Goal: Complete application form

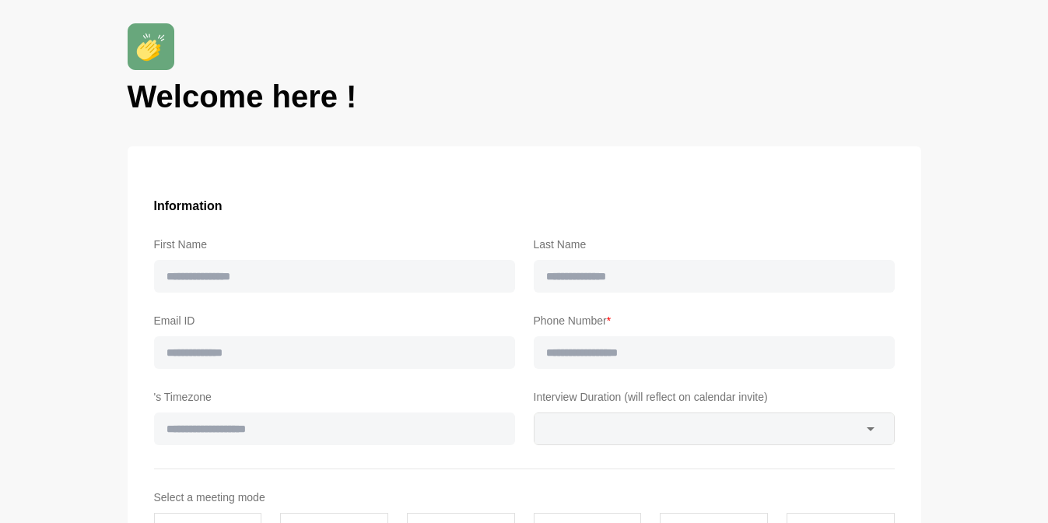
type input "*******"
type input "**********"
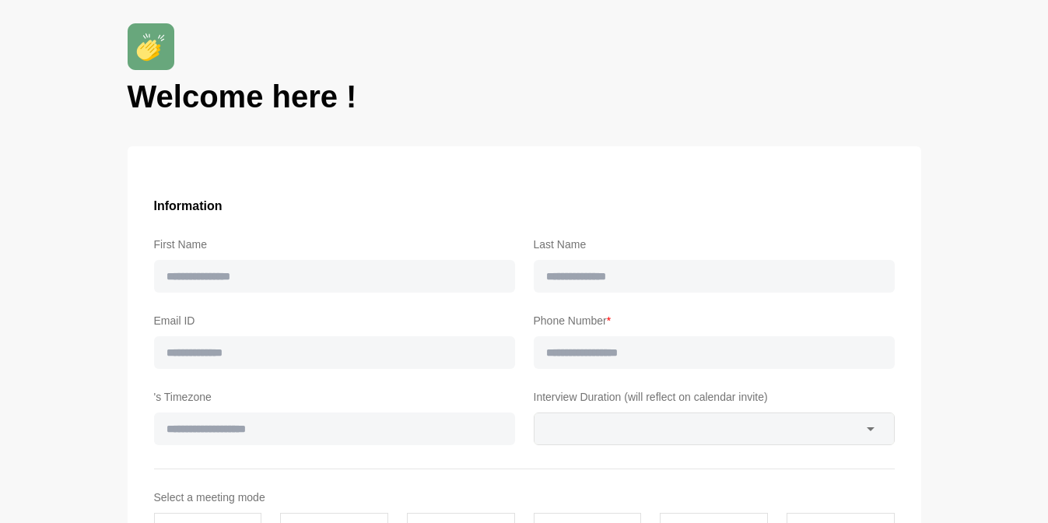
type input "**"
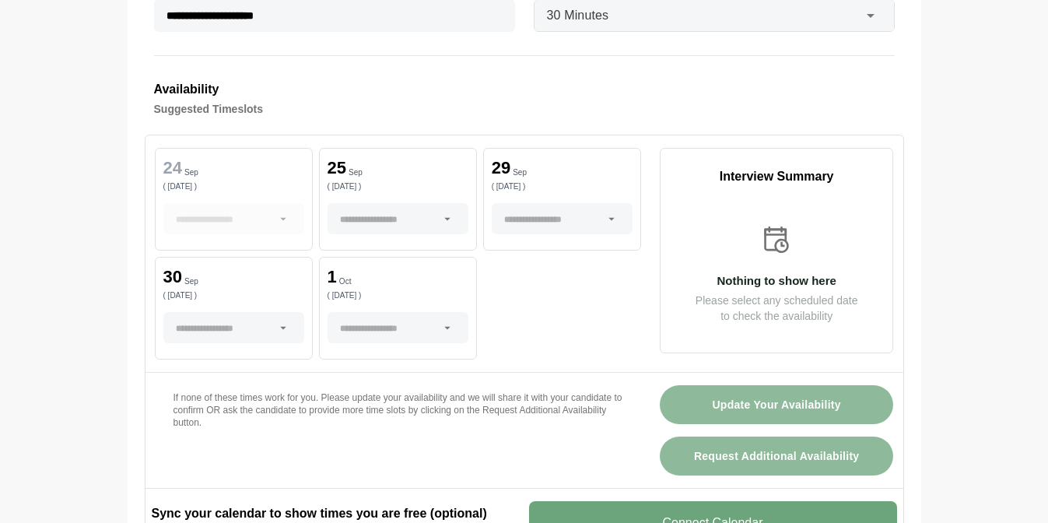
scroll to position [494, 0]
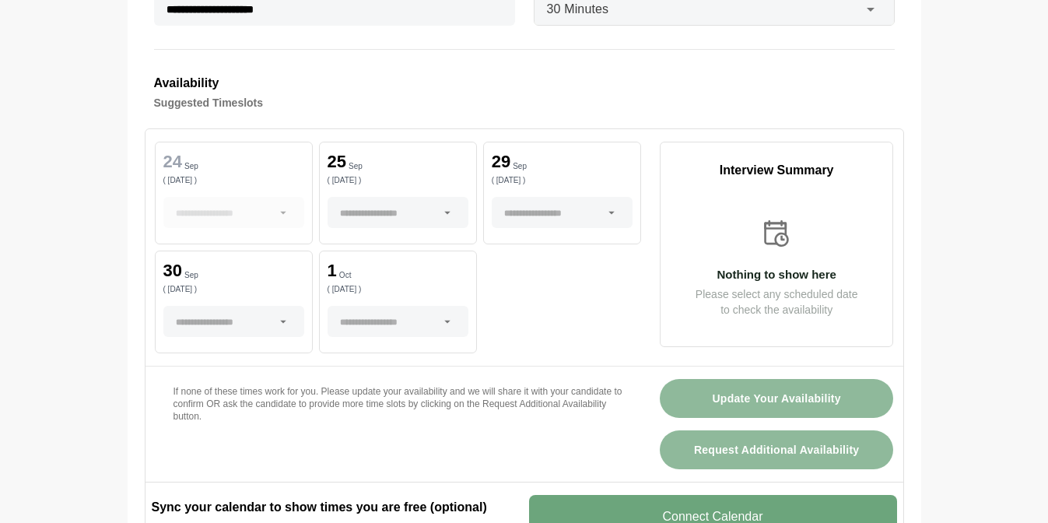
click at [561, 181] on p "( [DATE] )" at bounding box center [562, 181] width 141 height 8
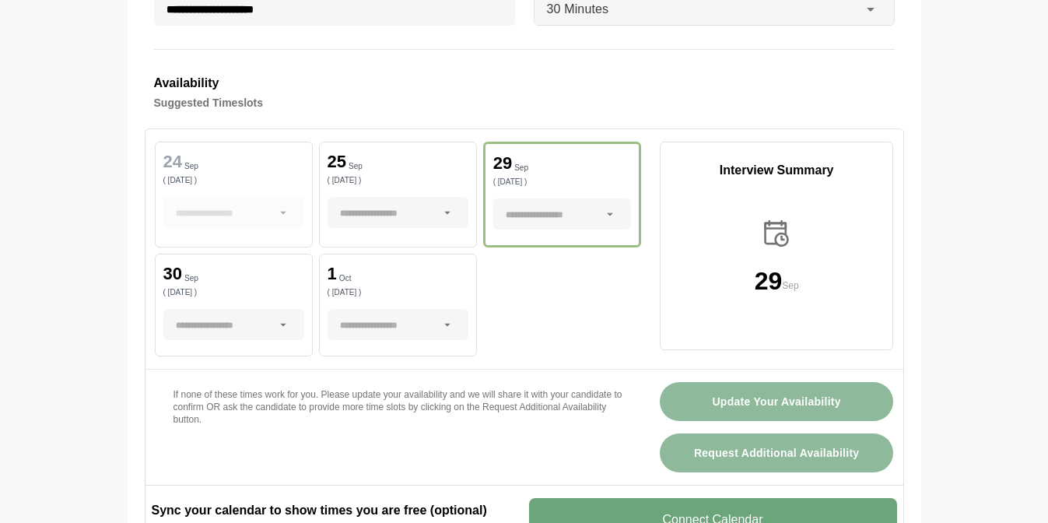
click at [584, 219] on div at bounding box center [553, 213] width 94 height 31
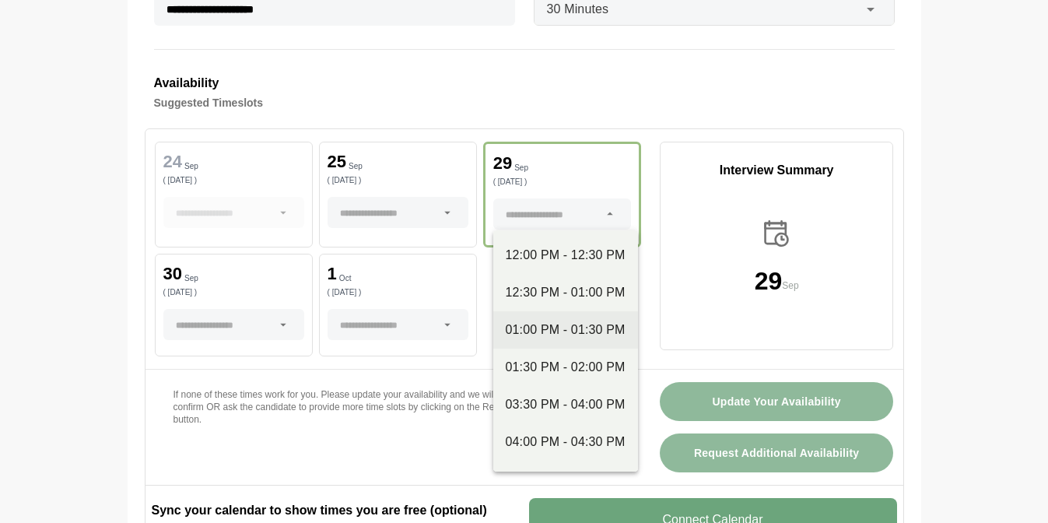
scroll to position [33, 0]
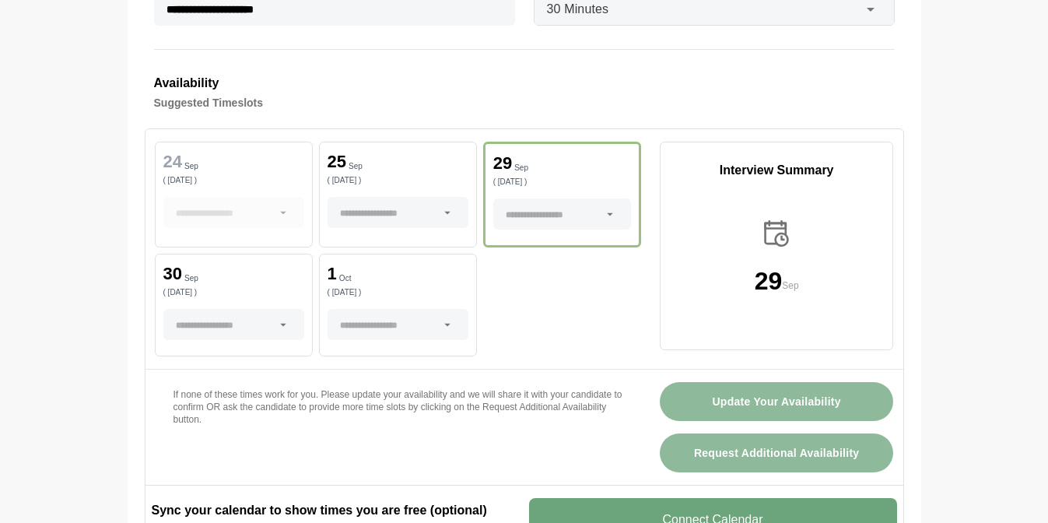
click at [555, 209] on div at bounding box center [553, 213] width 94 height 31
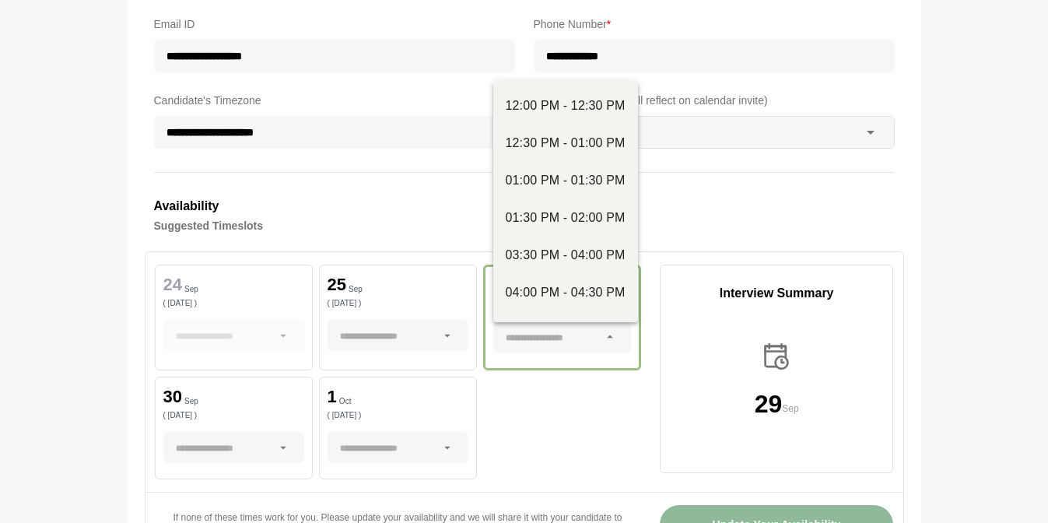
scroll to position [368, 0]
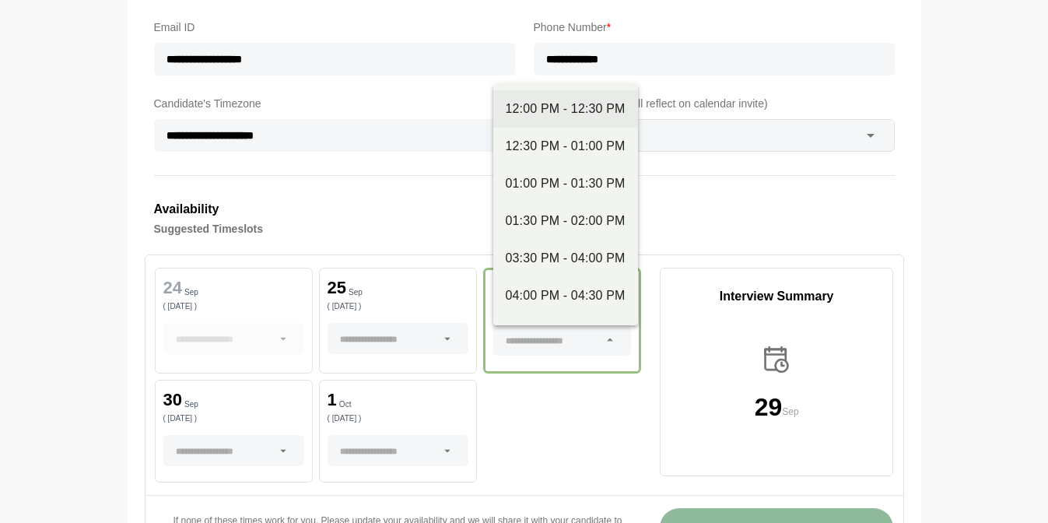
click at [549, 109] on div "12:00 PM - 12:30 PM" at bounding box center [566, 109] width 120 height 19
type input "**********"
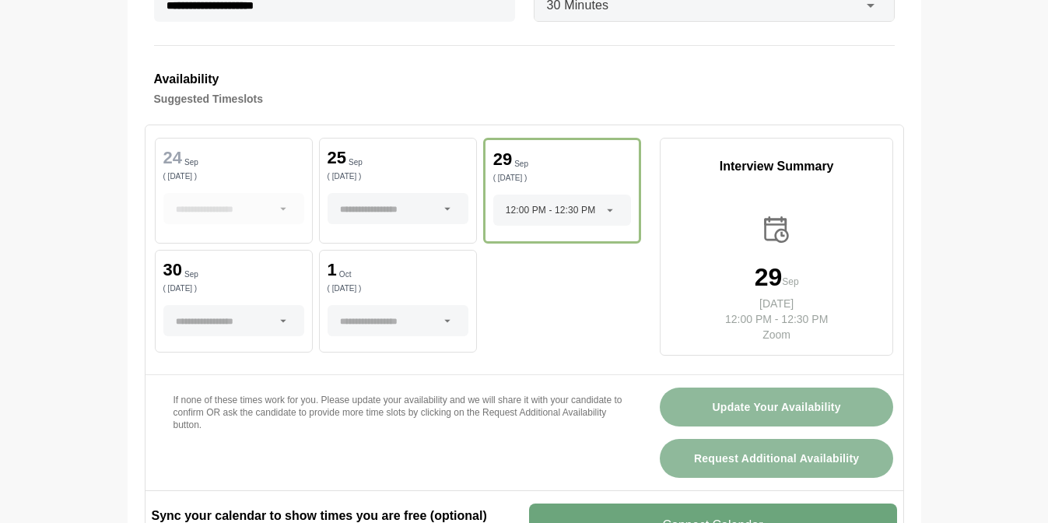
scroll to position [499, 0]
click at [546, 216] on span "12:00 PM - 12:30 PM" at bounding box center [551, 209] width 90 height 31
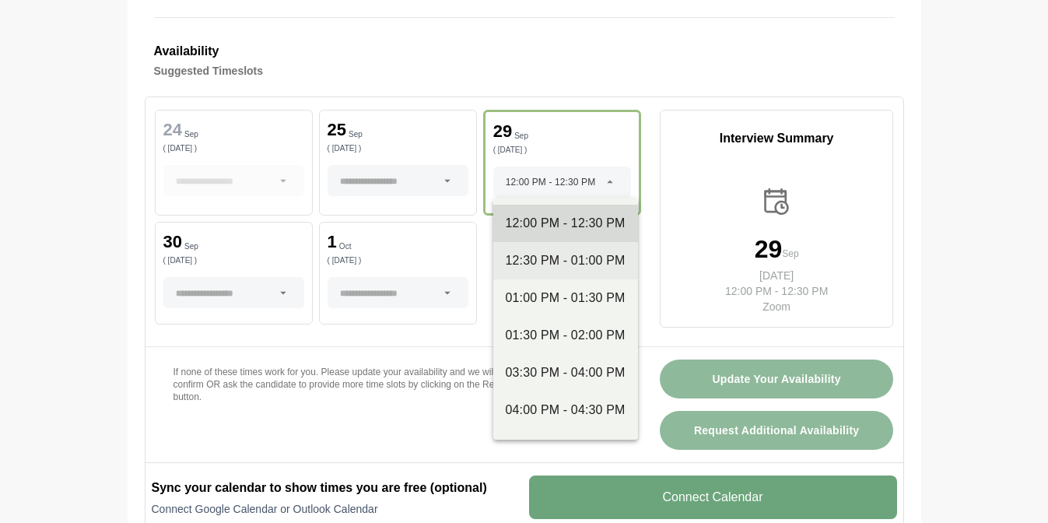
scroll to position [527, 0]
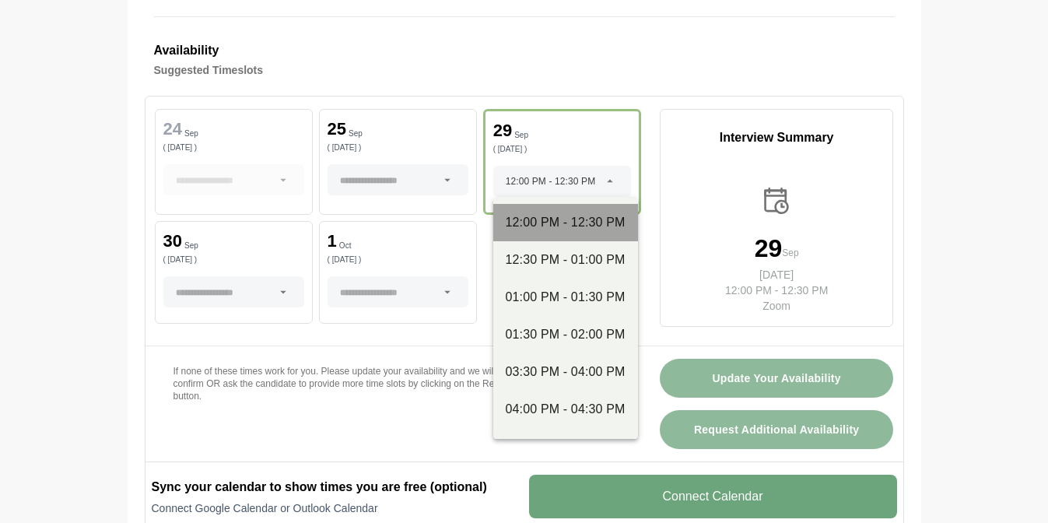
click at [543, 221] on div "12:00 PM - 12:30 PM" at bounding box center [566, 222] width 120 height 19
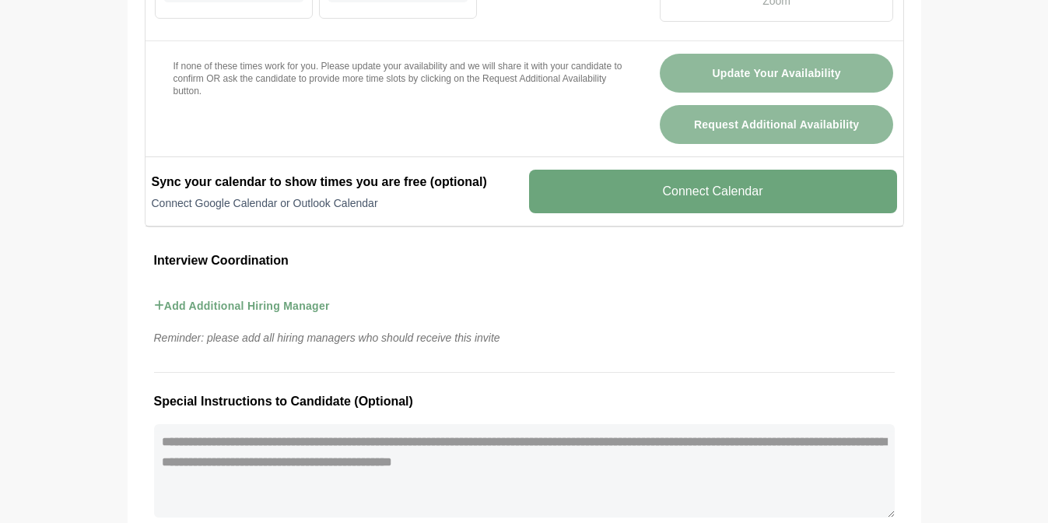
scroll to position [763, 0]
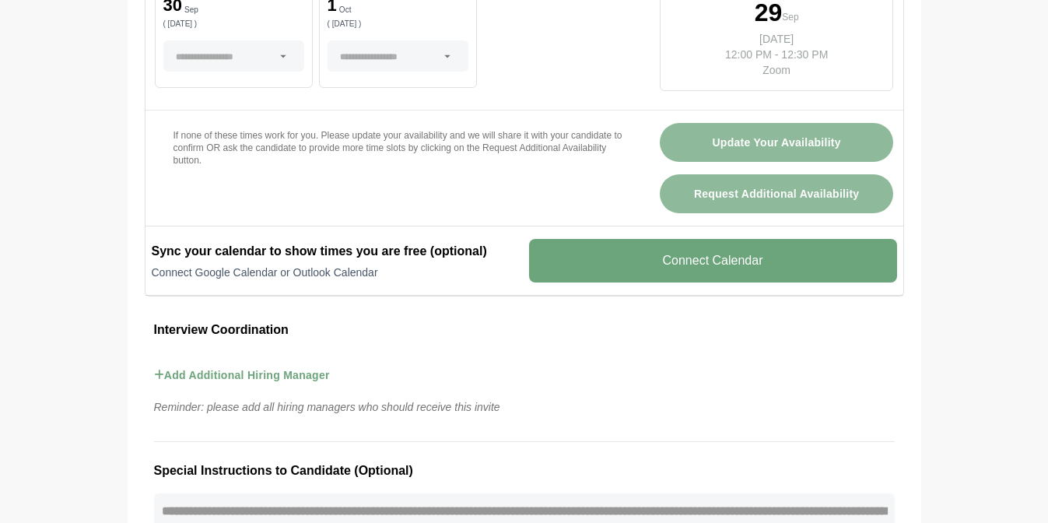
click at [738, 135] on button "Update Your Availability" at bounding box center [777, 142] width 234 height 39
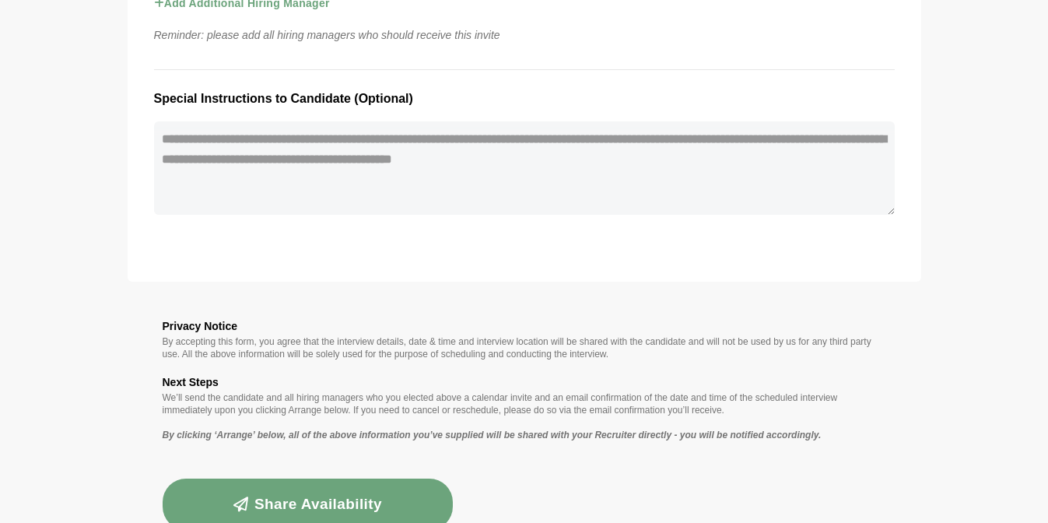
scroll to position [1200, 0]
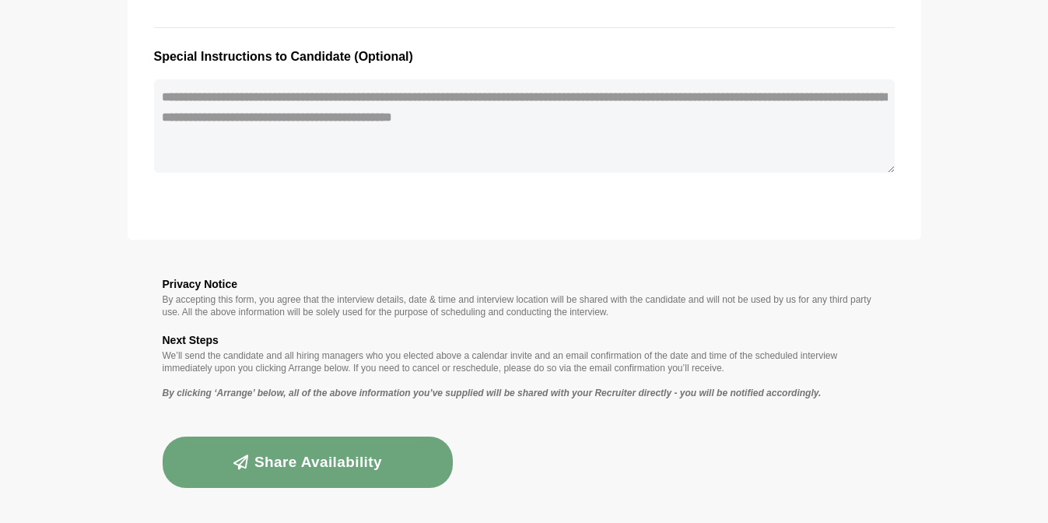
click at [301, 455] on button "Share availability" at bounding box center [308, 462] width 291 height 51
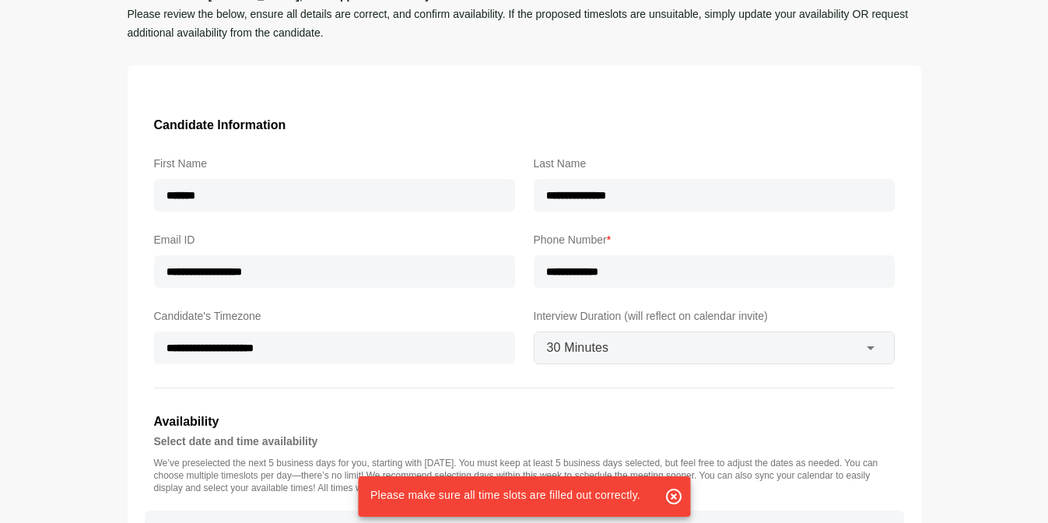
scroll to position [156, 0]
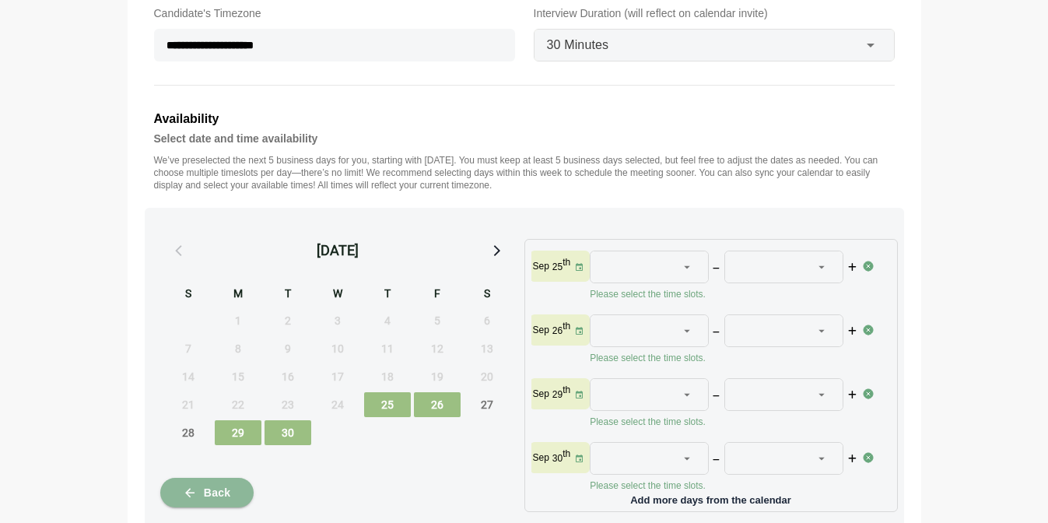
scroll to position [639, 0]
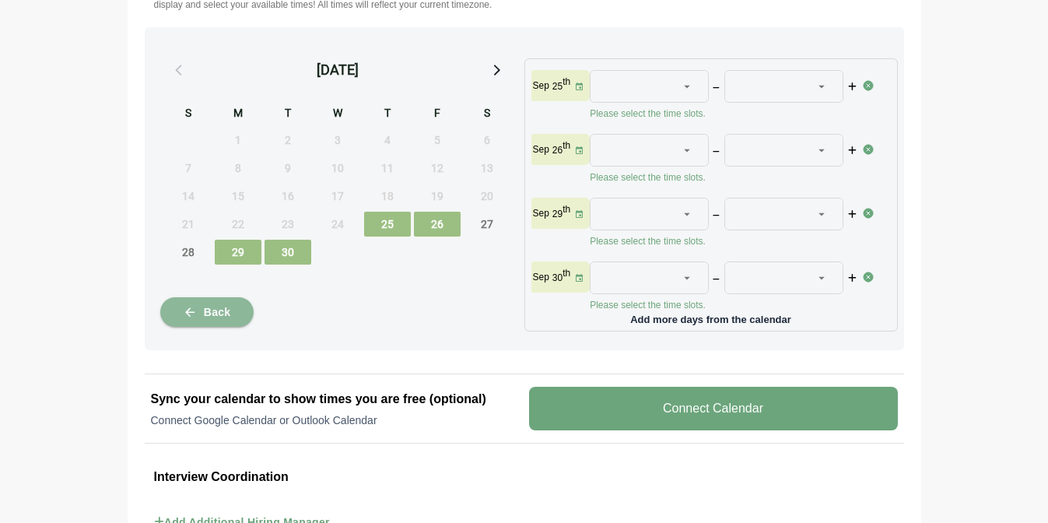
click at [674, 413] on v-button "Connect Calendar" at bounding box center [713, 409] width 369 height 44
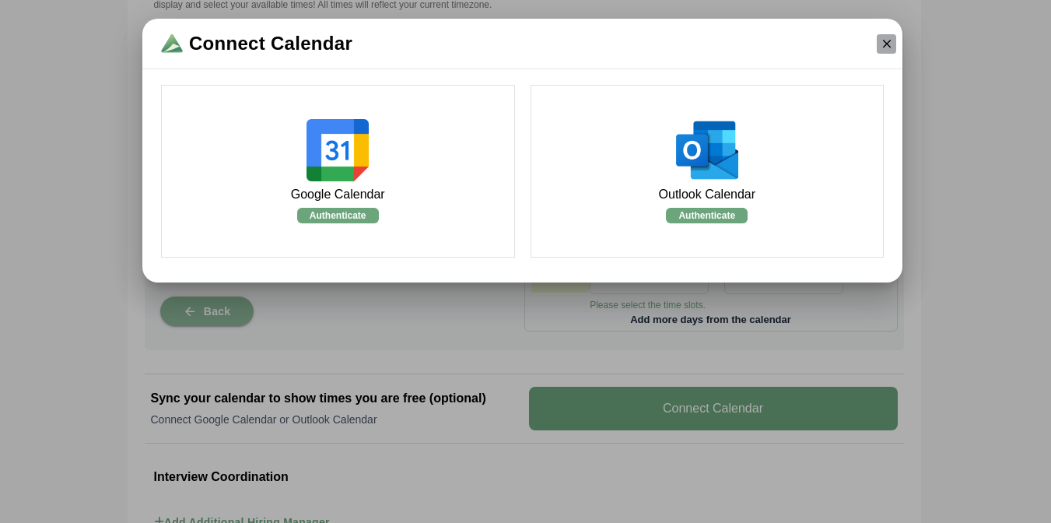
click at [885, 50] on icon "button" at bounding box center [887, 44] width 14 height 14
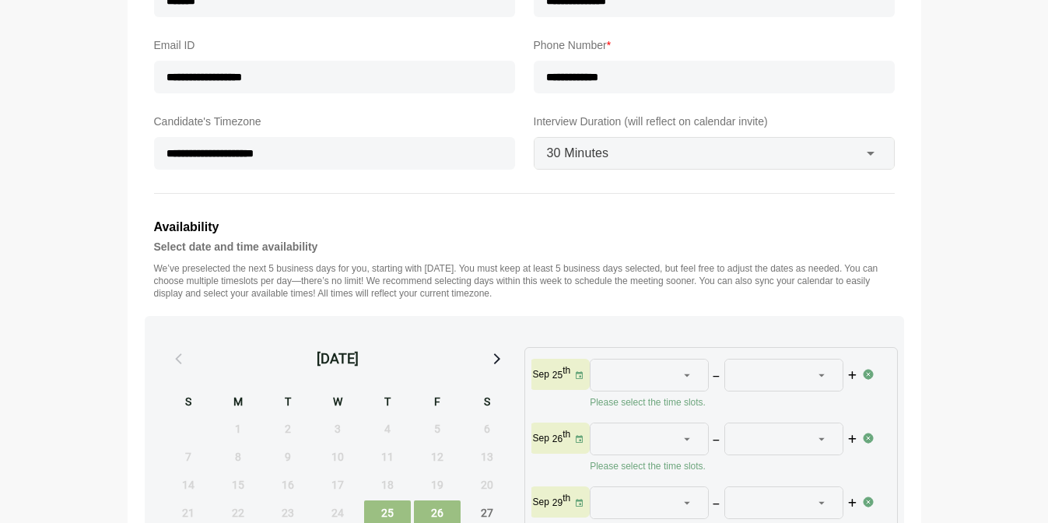
scroll to position [170, 0]
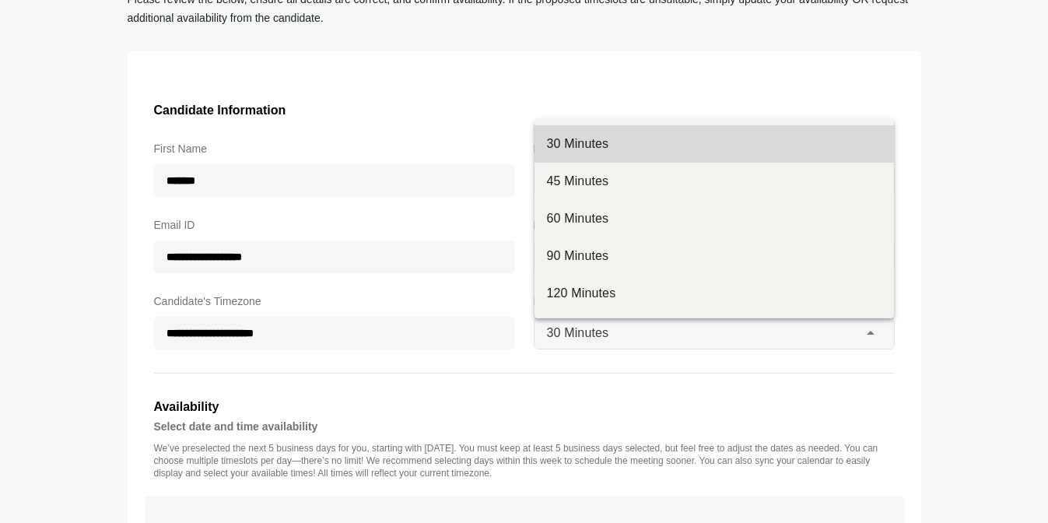
click at [587, 326] on span "30 Minutes" at bounding box center [578, 333] width 62 height 20
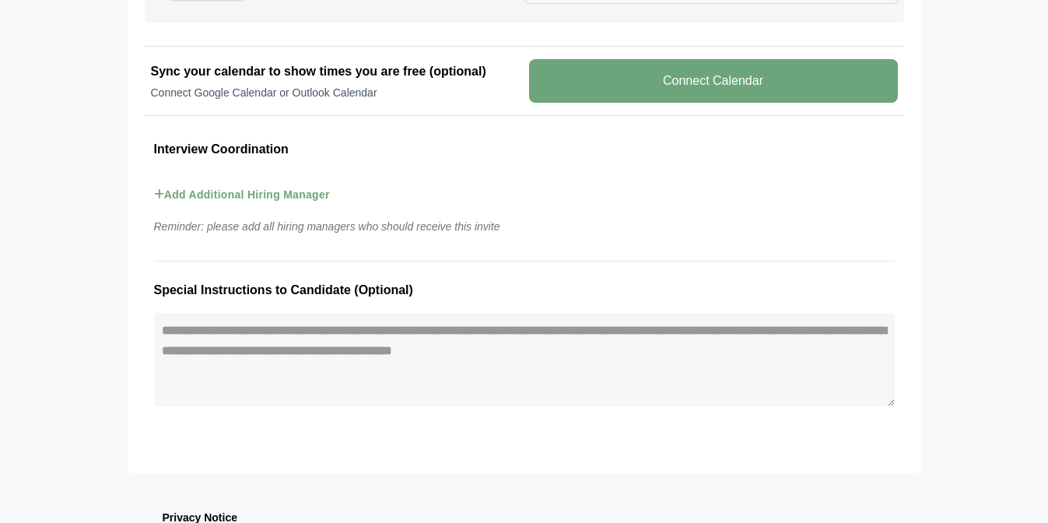
scroll to position [1015, 0]
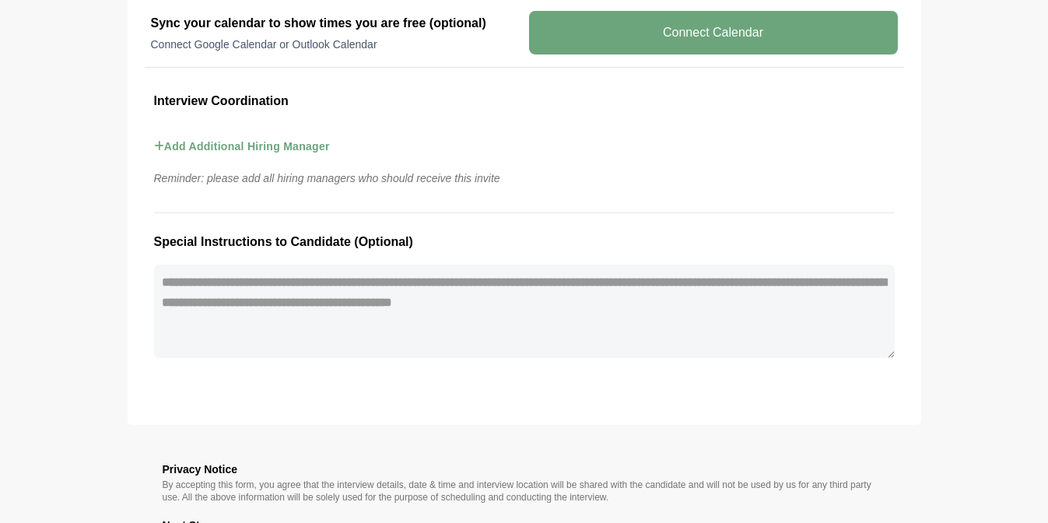
click at [285, 154] on button "Add Additional Hiring Manager" at bounding box center [242, 146] width 176 height 45
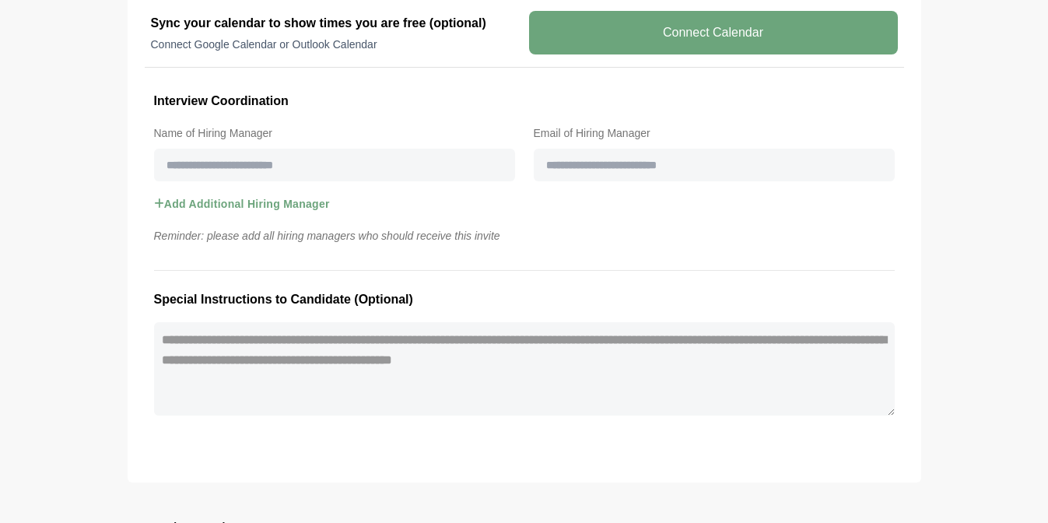
click at [278, 173] on input "text" at bounding box center [334, 165] width 361 height 33
type input "**********"
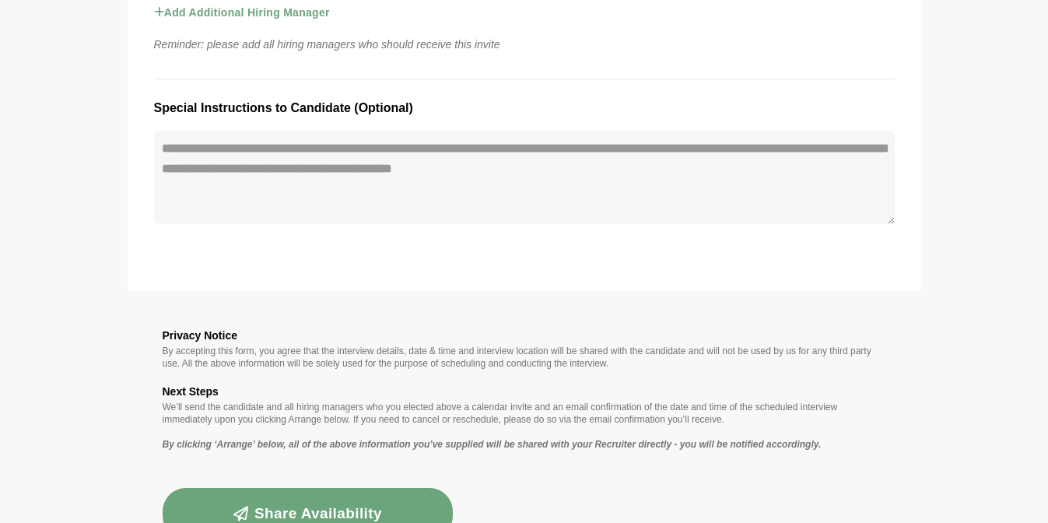
scroll to position [1257, 0]
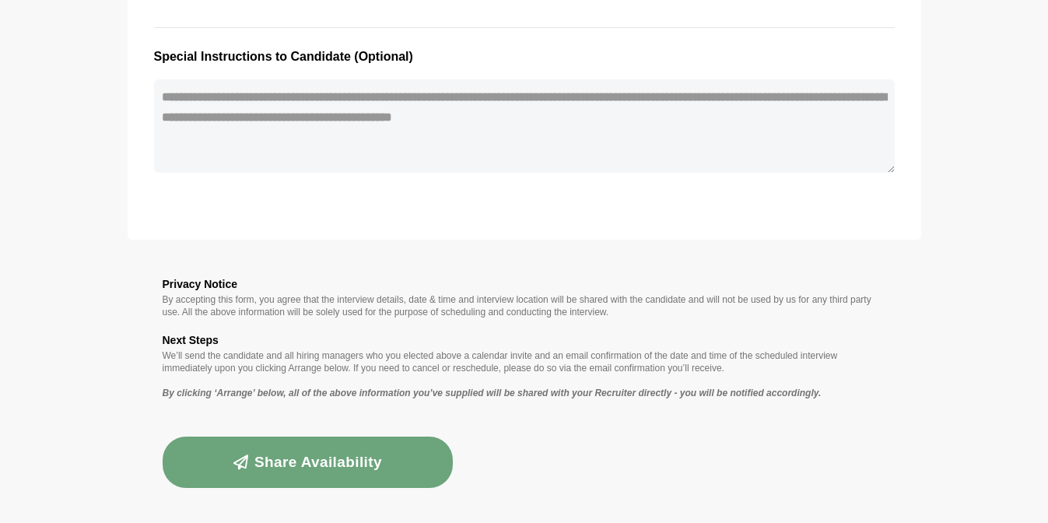
click at [303, 463] on button "Share availability" at bounding box center [308, 462] width 291 height 51
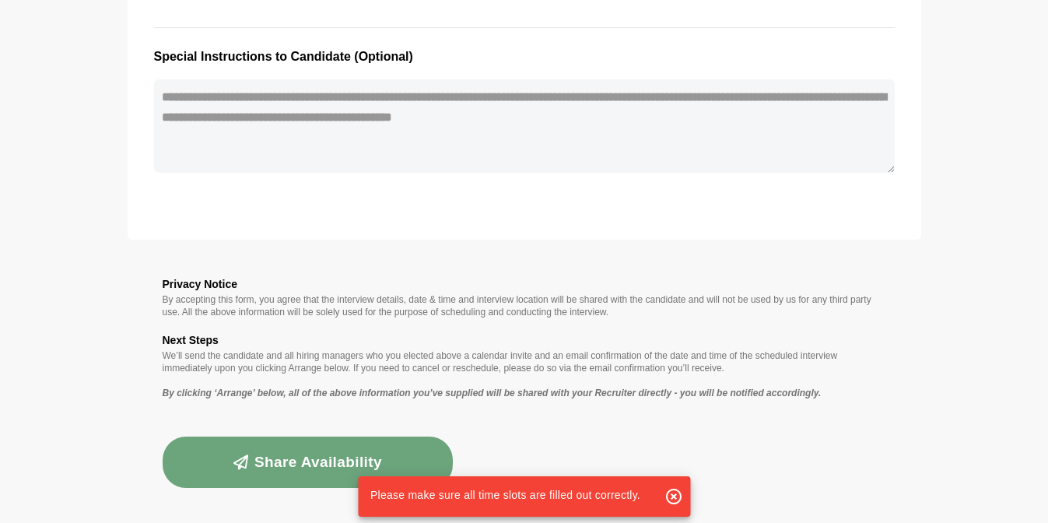
click at [617, 412] on div "Privacy Notice By accepting this form, you agree that the interview details, da…" at bounding box center [525, 381] width 794 height 283
click at [451, 309] on p "By accepting this form, you agree that the interview details, date & time and i…" at bounding box center [525, 305] width 724 height 25
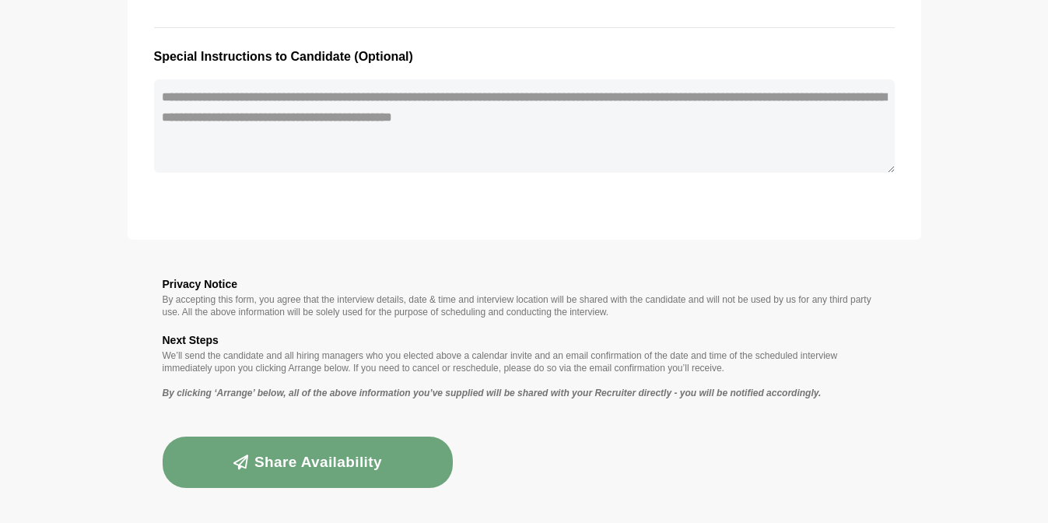
click at [310, 460] on button "Share availability" at bounding box center [308, 462] width 291 height 51
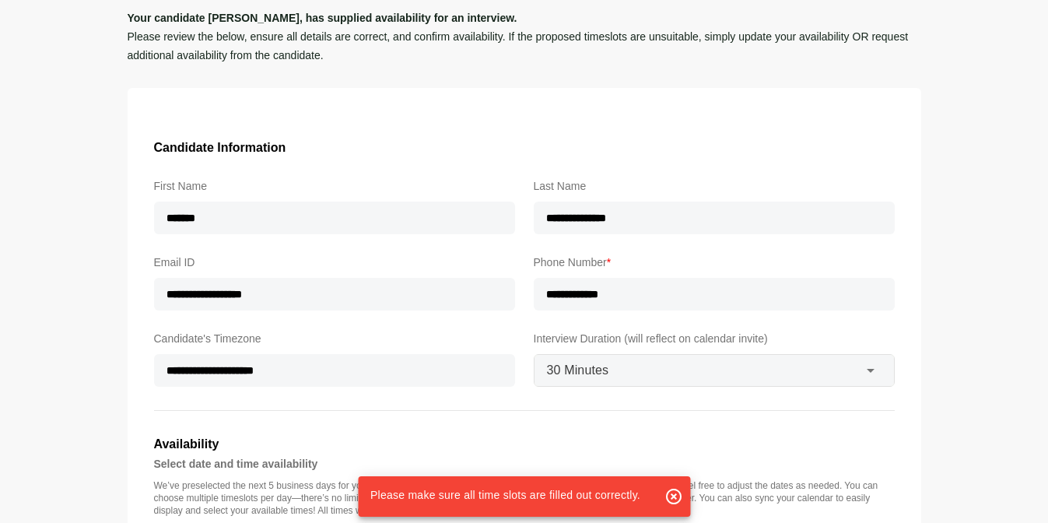
scroll to position [0, 0]
